Goal: Task Accomplishment & Management: Complete application form

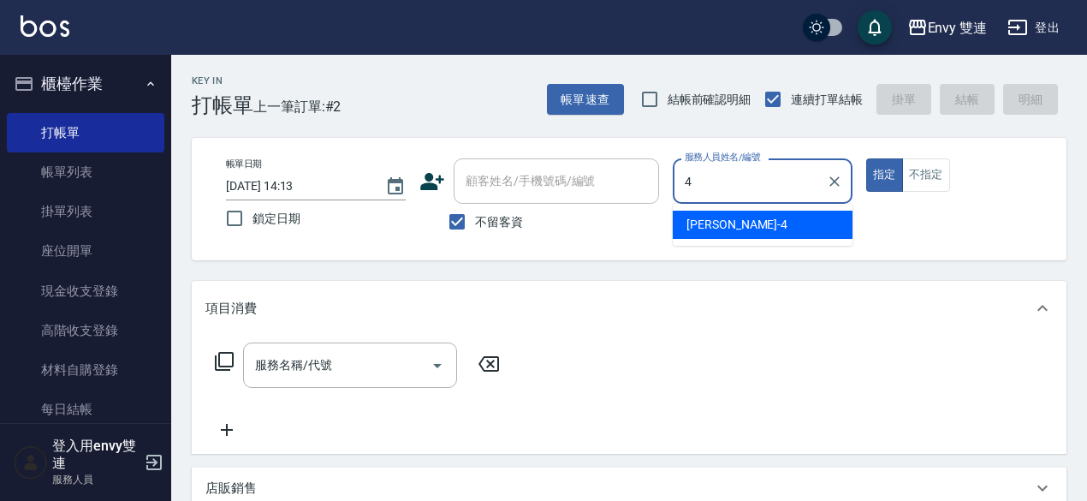
type input "[PERSON_NAME]-4"
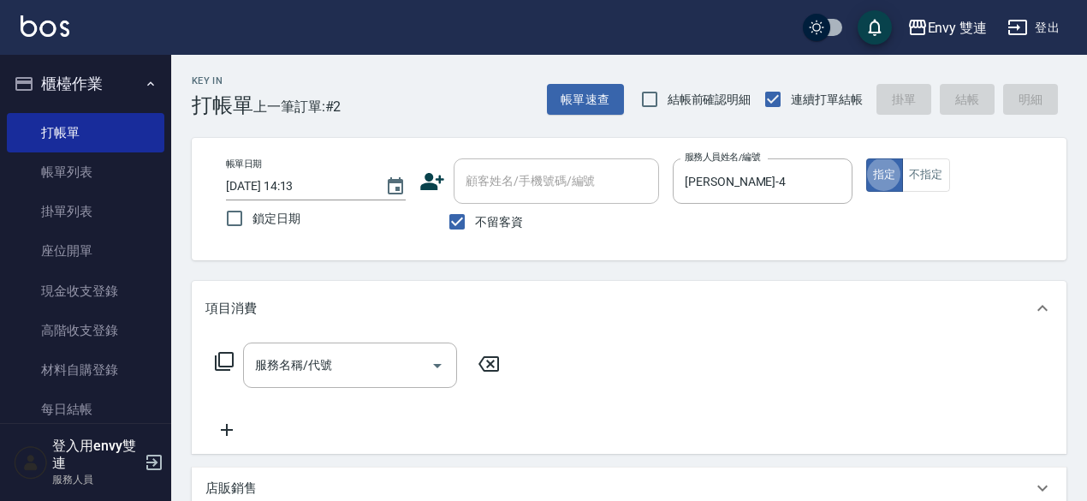
type button "true"
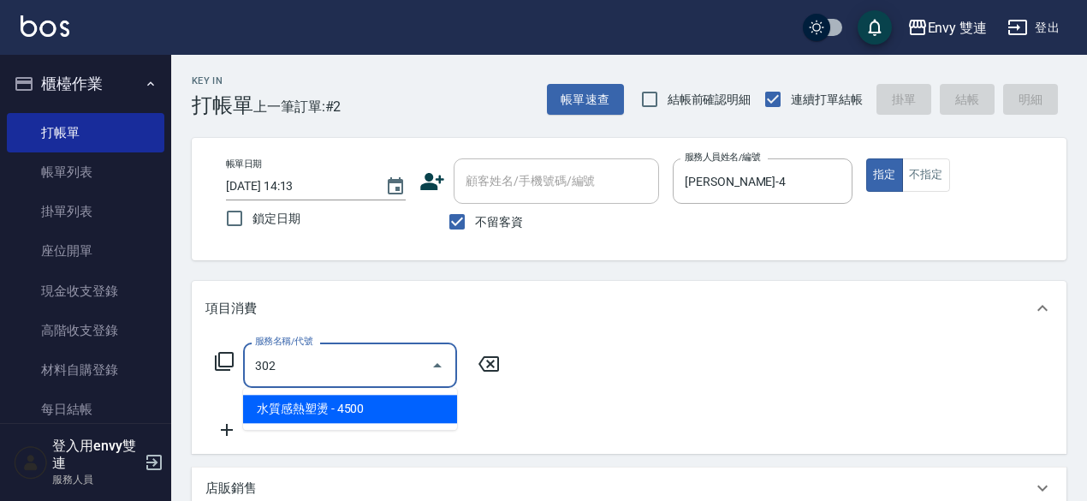
type input "水質感熱塑燙(302)"
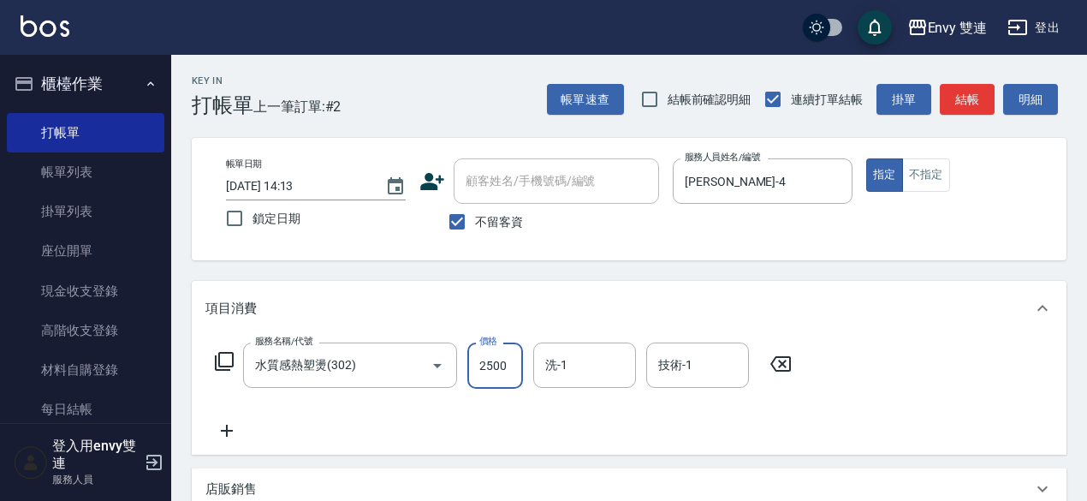
type input "2500"
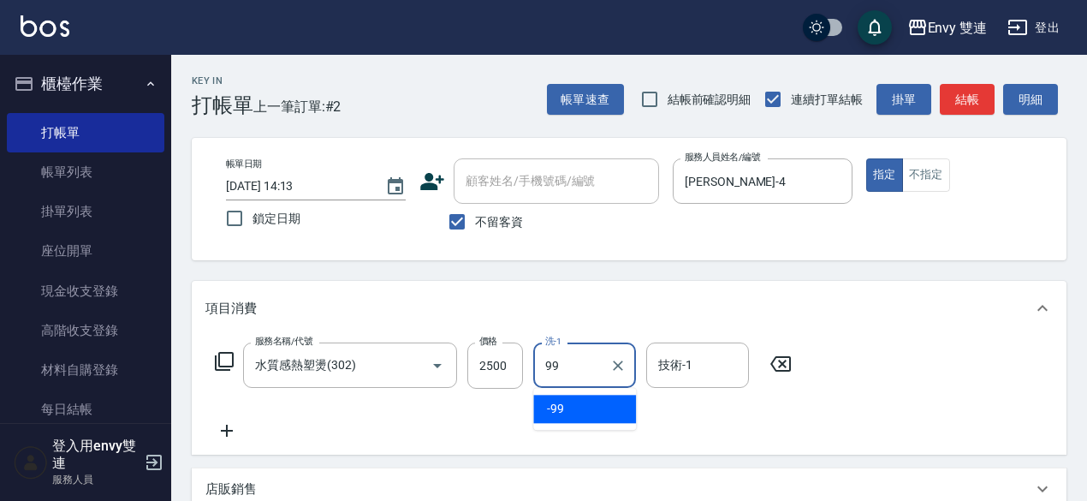
type input "-99"
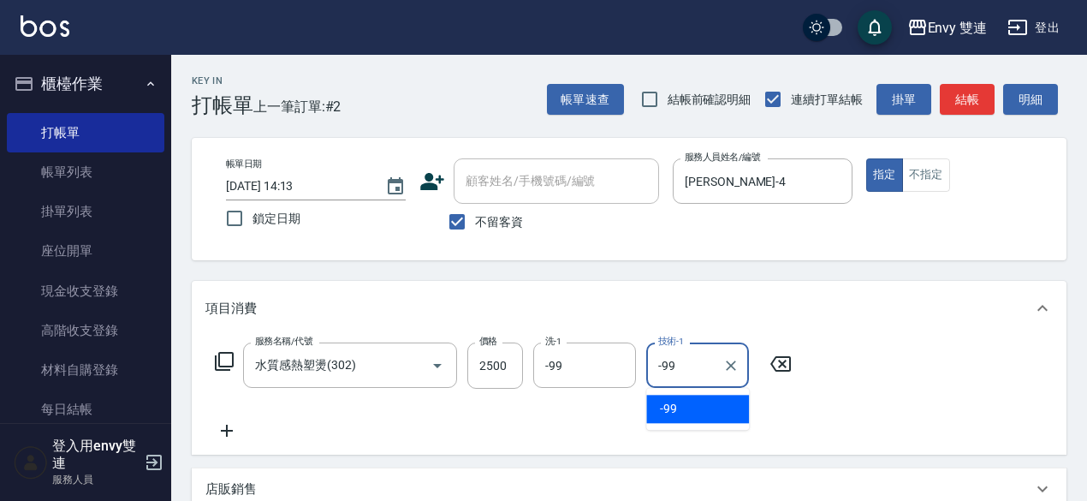
type input "-99"
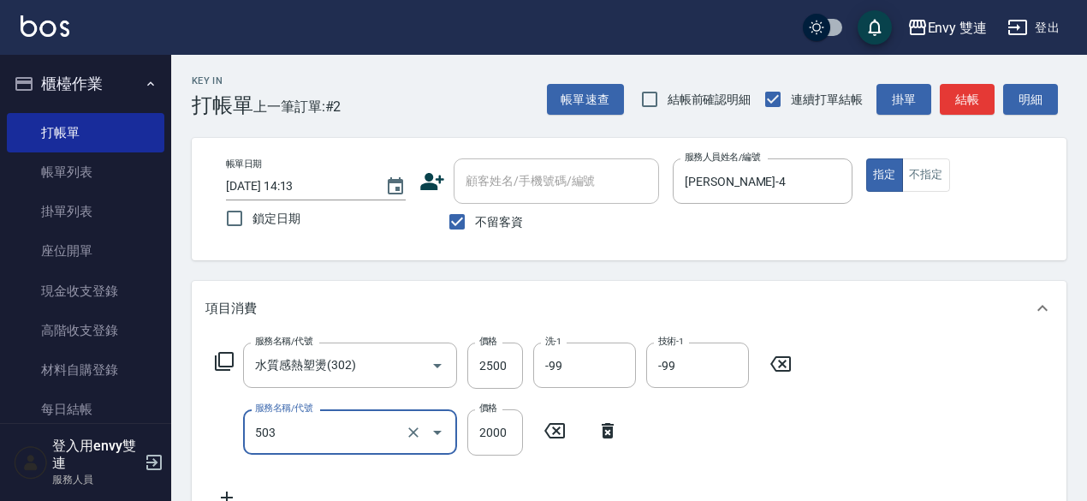
type input "日本結構二段式(503)"
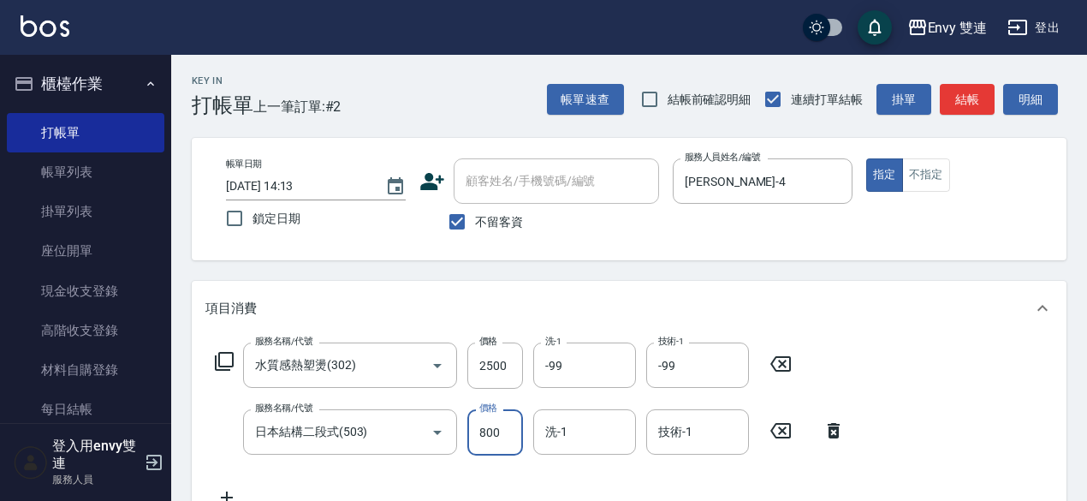
type input "800"
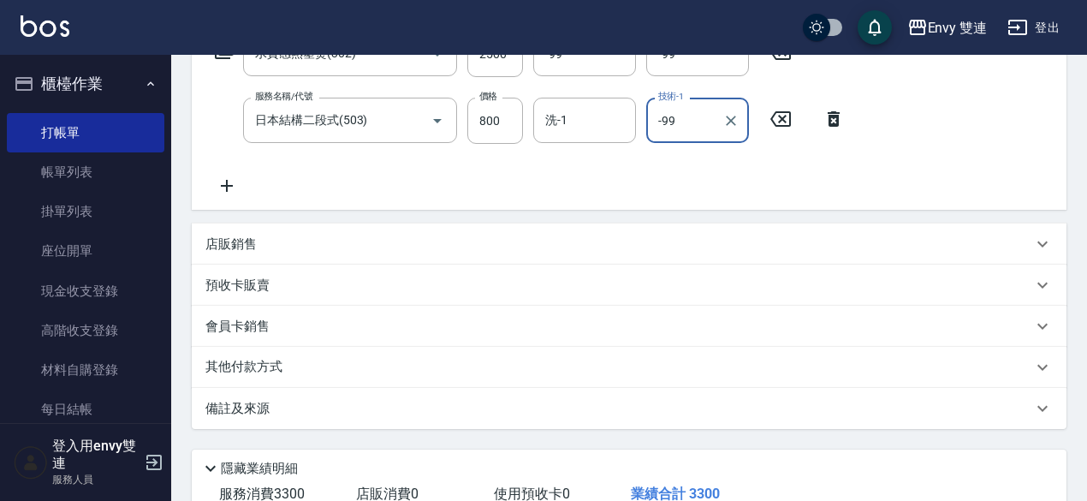
scroll to position [432, 0]
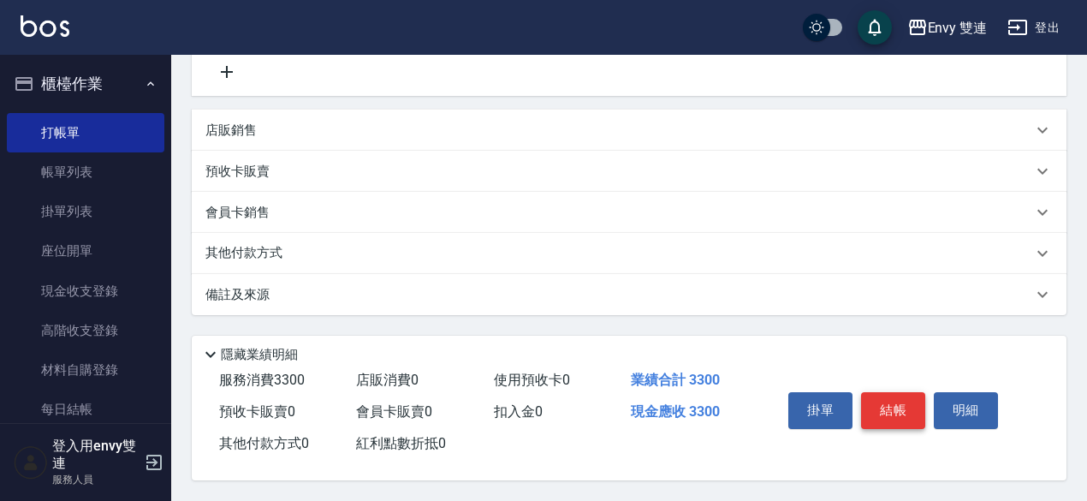
type input "-99"
click at [870, 392] on button "結帳" at bounding box center [893, 410] width 64 height 36
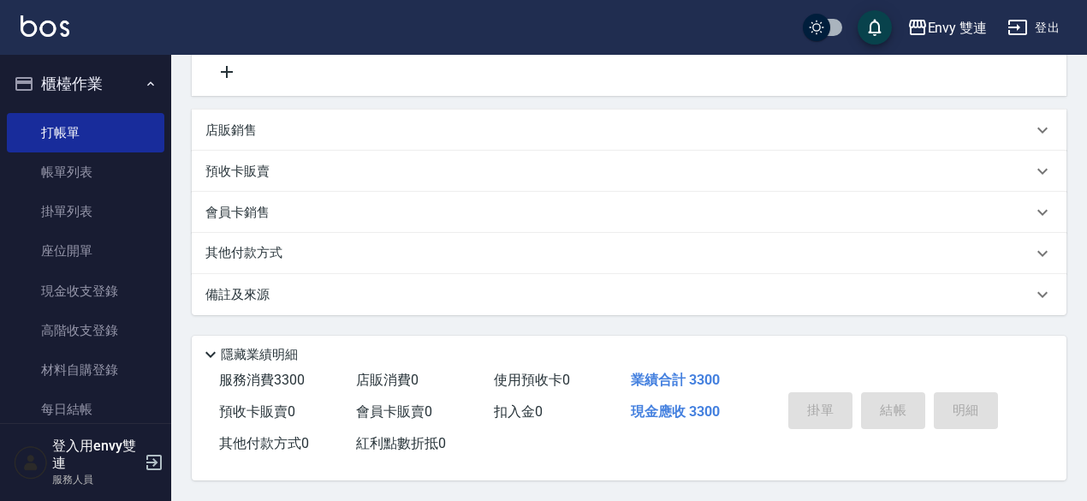
type input "[DATE] 15:27"
